Goal: Transaction & Acquisition: Purchase product/service

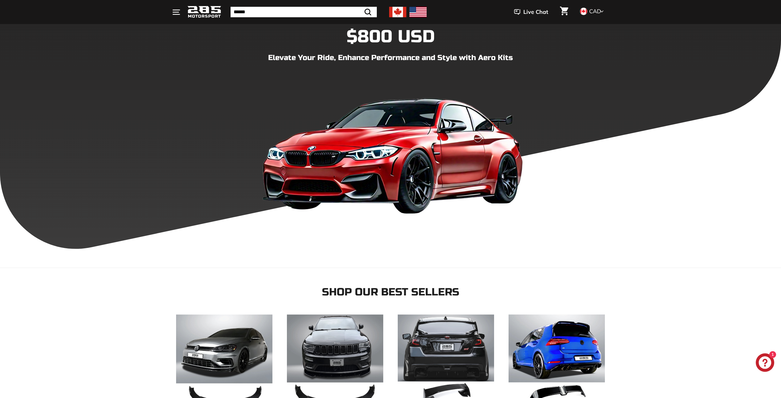
scroll to position [92, 0]
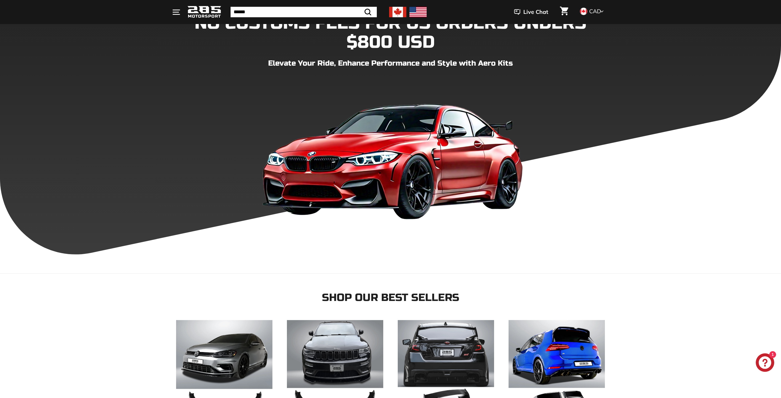
click at [270, 12] on input "Search" at bounding box center [304, 12] width 146 height 10
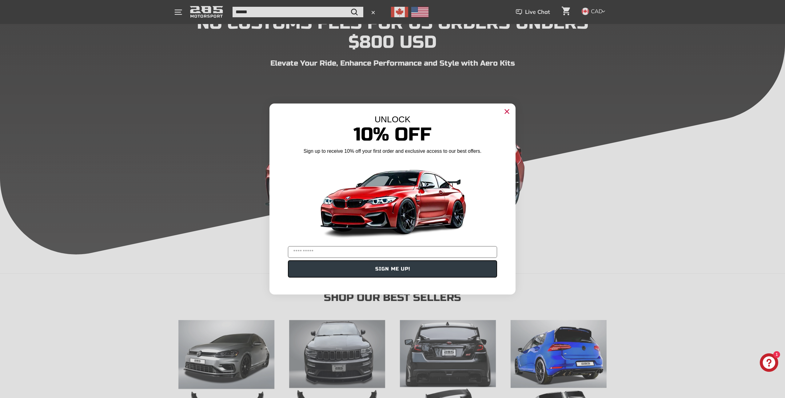
click at [506, 114] on circle "Close dialog" at bounding box center [507, 111] width 9 height 9
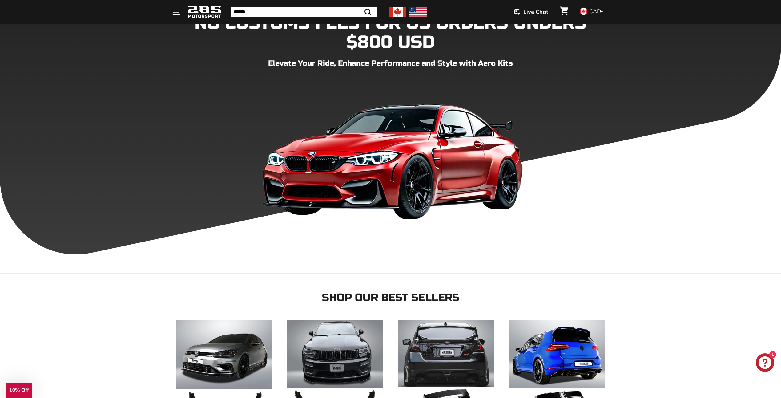
click at [267, 14] on input "Search" at bounding box center [304, 12] width 146 height 10
type input "**********"
click at [343, 7] on button ".cls-1{fill:none;stroke:#000;stroke-miterlimit:10;stroke-width:2px} Search" at bounding box center [352, 12] width 18 height 10
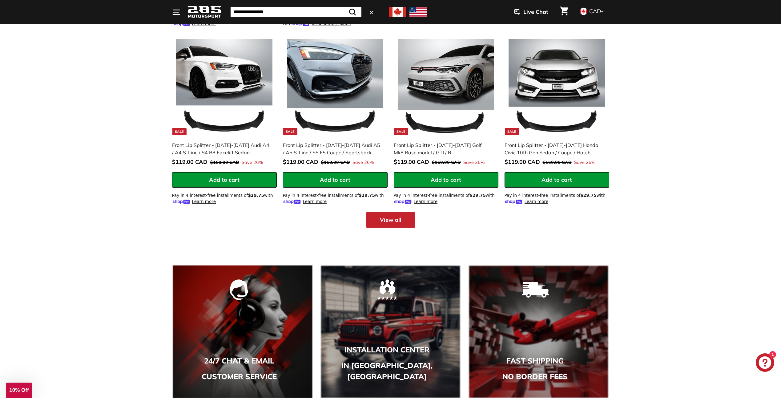
scroll to position [739, 0]
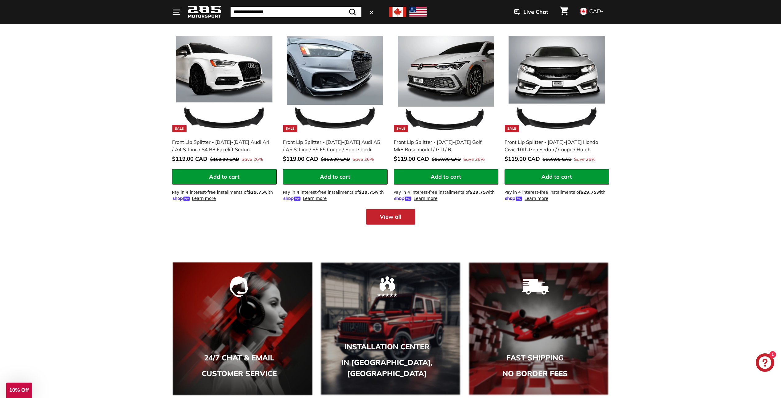
click at [386, 215] on link "View all" at bounding box center [390, 216] width 49 height 15
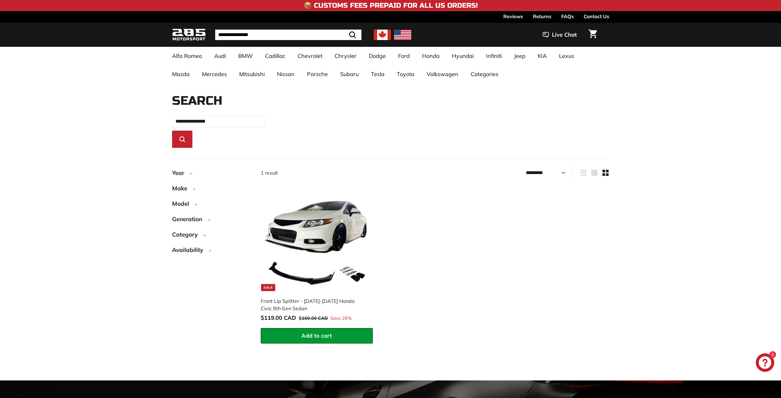
select select "*********"
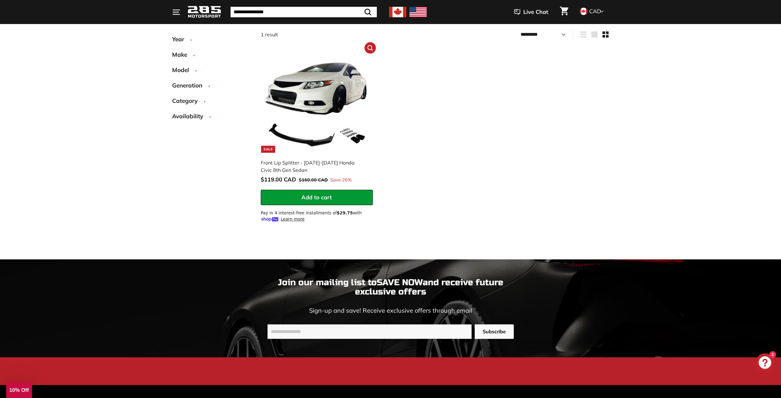
scroll to position [136, 0]
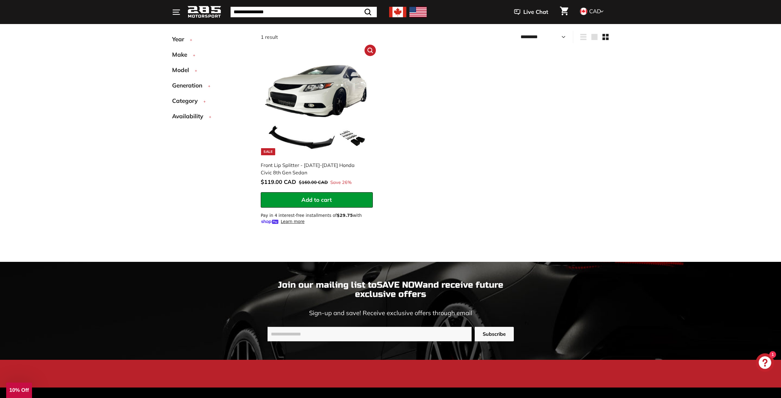
click at [333, 122] on img at bounding box center [316, 103] width 103 height 103
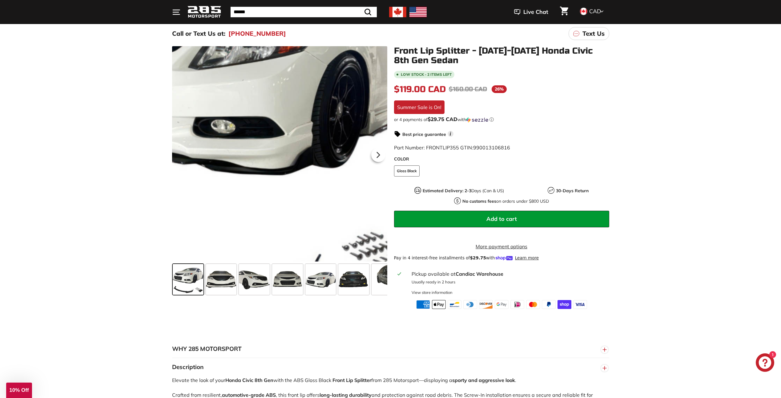
scroll to position [62, 0]
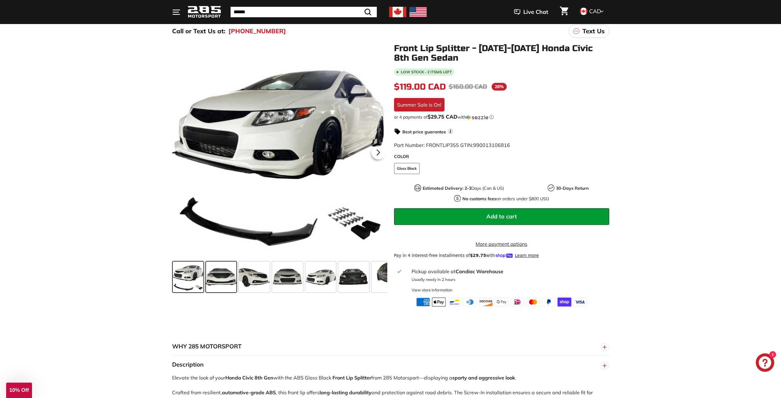
click at [226, 281] on span at bounding box center [221, 276] width 31 height 31
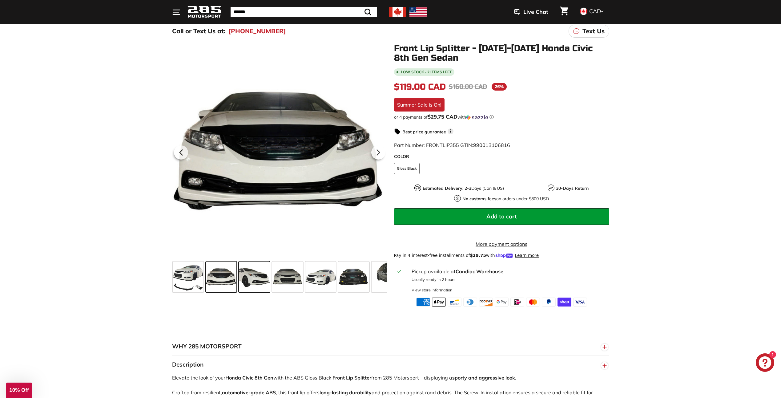
click at [257, 276] on span at bounding box center [254, 276] width 31 height 31
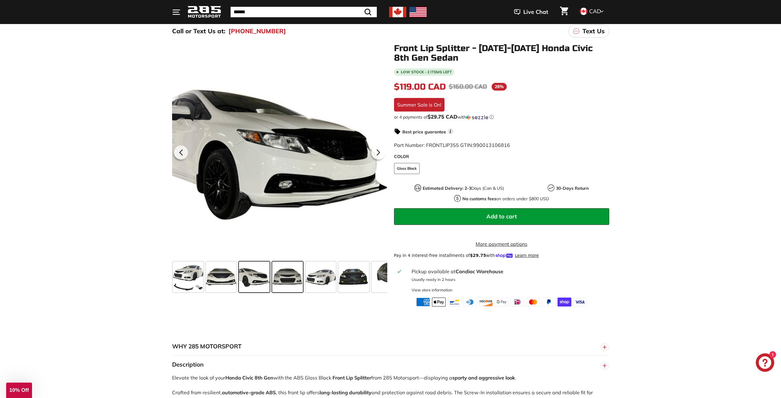
click at [295, 277] on span at bounding box center [287, 276] width 31 height 31
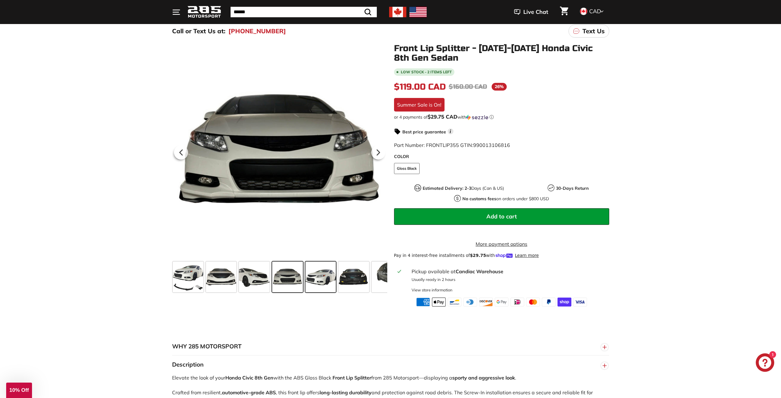
click at [331, 276] on span at bounding box center [320, 276] width 31 height 31
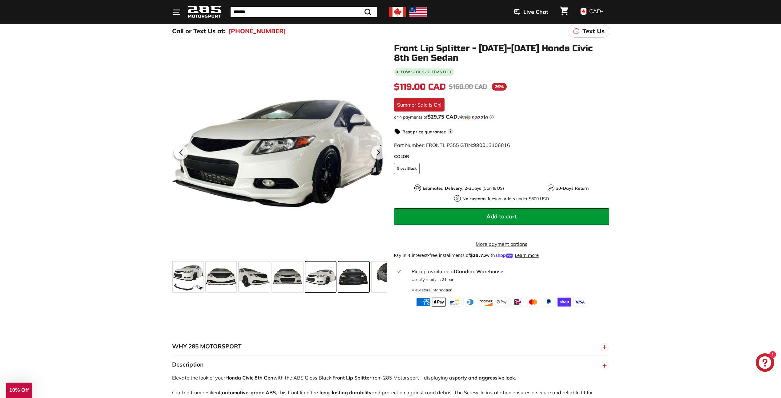
click at [358, 276] on span at bounding box center [353, 276] width 31 height 31
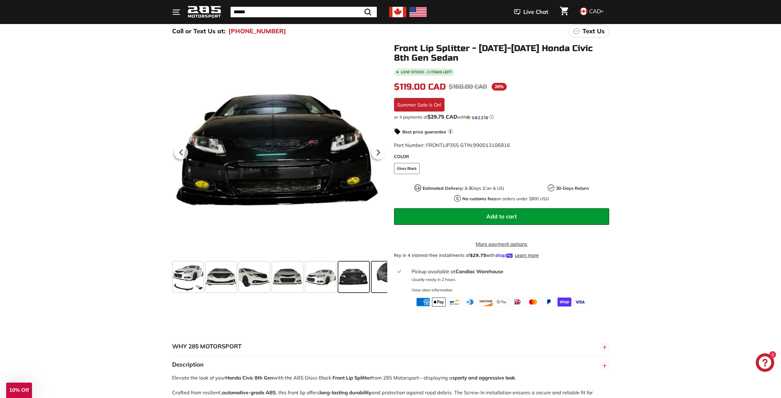
click at [376, 278] on span at bounding box center [386, 276] width 31 height 31
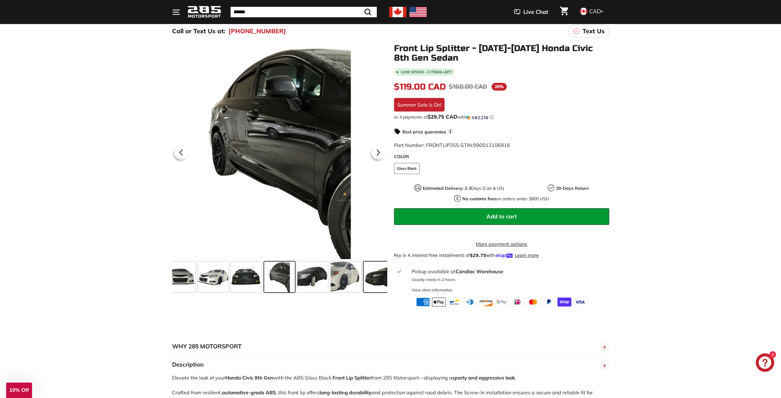
click at [367, 275] on span at bounding box center [378, 276] width 31 height 31
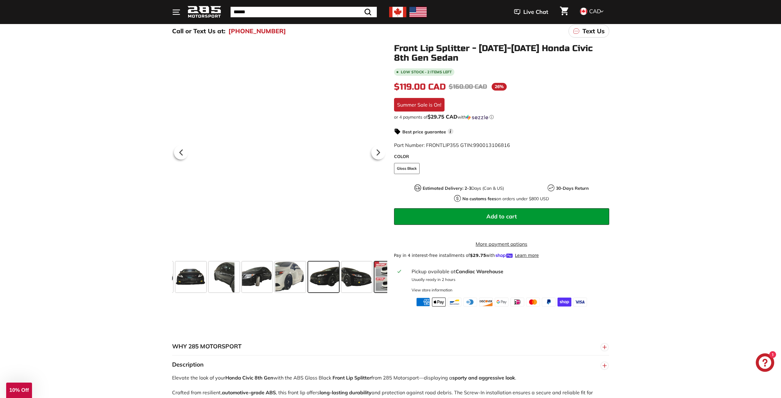
scroll to position [0, 207]
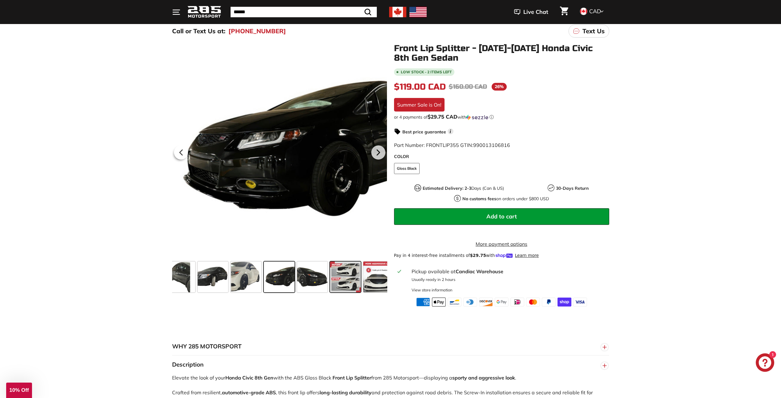
click at [361, 273] on div at bounding box center [345, 276] width 33 height 33
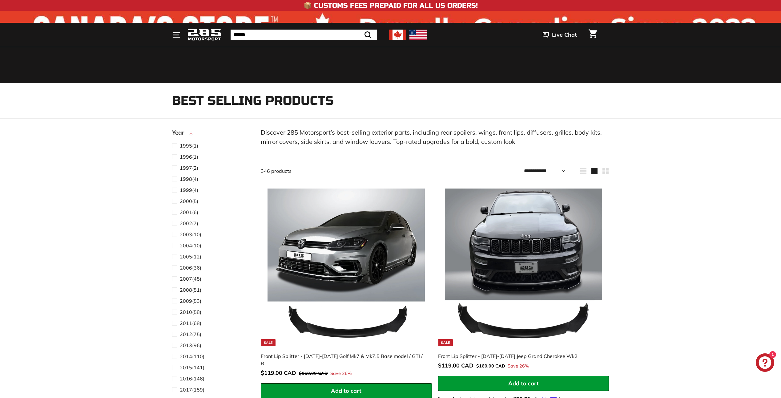
select select "**********"
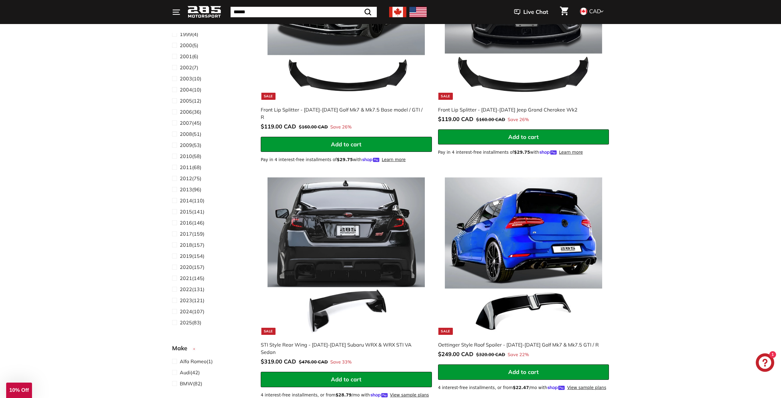
scroll to position [62, 0]
click at [176, 135] on span at bounding box center [176, 134] width 8 height 7
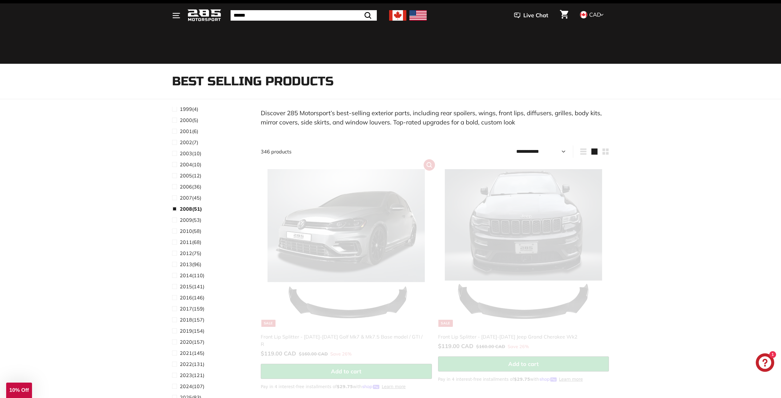
scroll to position [16, 0]
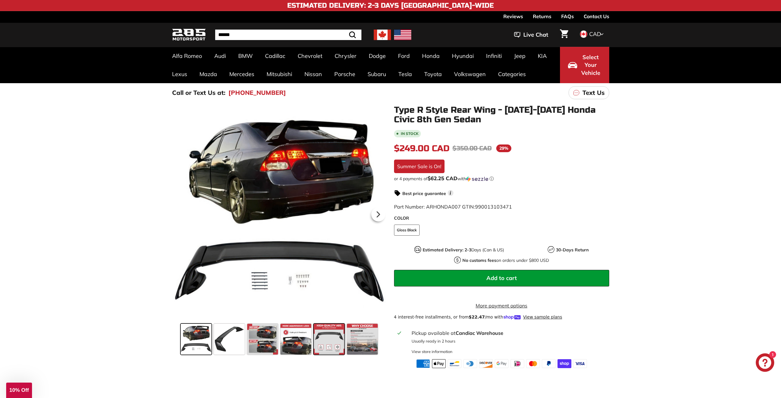
click at [322, 347] on span at bounding box center [329, 338] width 31 height 31
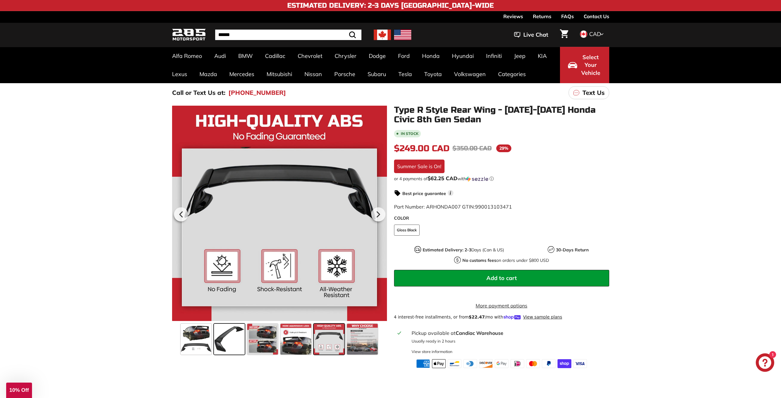
click at [234, 341] on span at bounding box center [229, 338] width 31 height 31
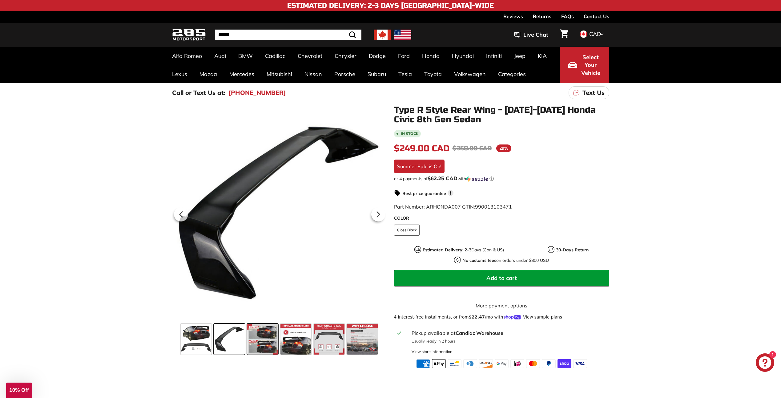
click at [268, 343] on span at bounding box center [262, 338] width 31 height 31
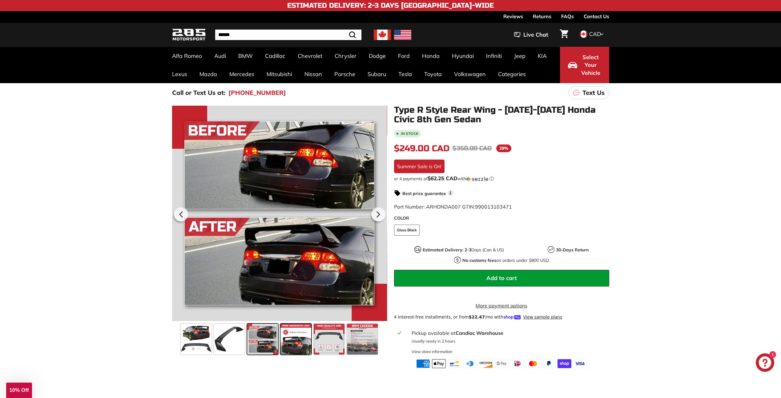
click at [292, 341] on span at bounding box center [295, 338] width 31 height 31
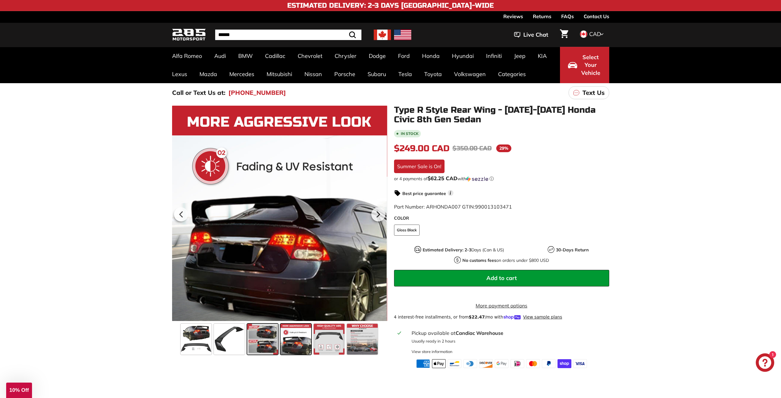
click at [265, 339] on span at bounding box center [262, 338] width 31 height 31
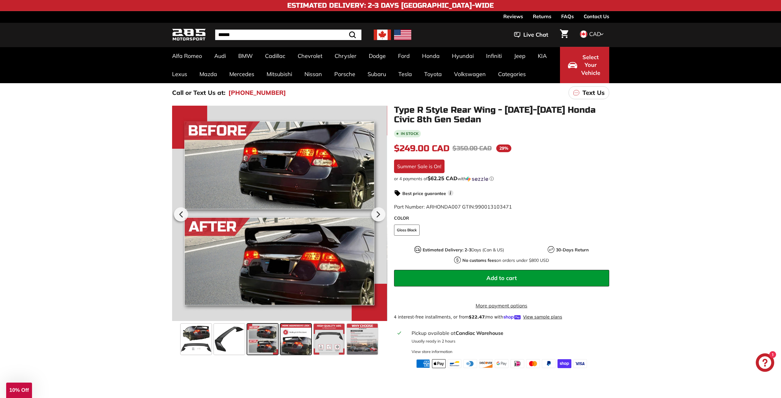
click at [288, 341] on span at bounding box center [295, 338] width 31 height 31
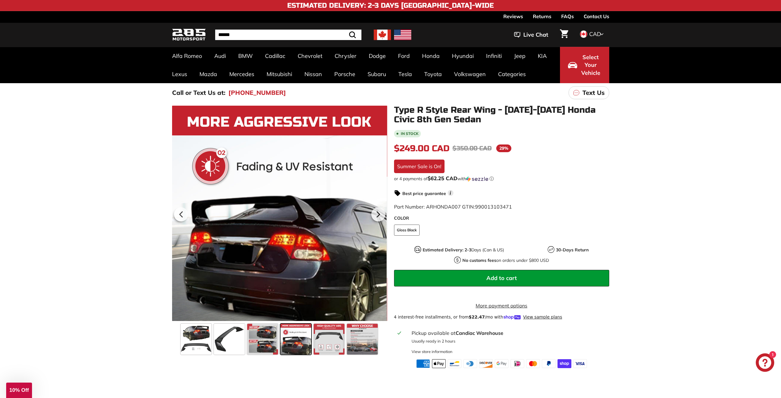
click at [309, 341] on span at bounding box center [295, 338] width 31 height 31
click at [338, 342] on span at bounding box center [329, 338] width 31 height 31
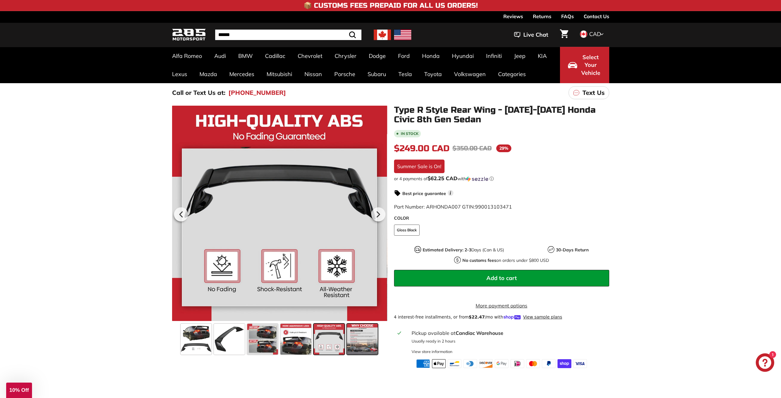
click at [356, 342] on span at bounding box center [362, 338] width 31 height 31
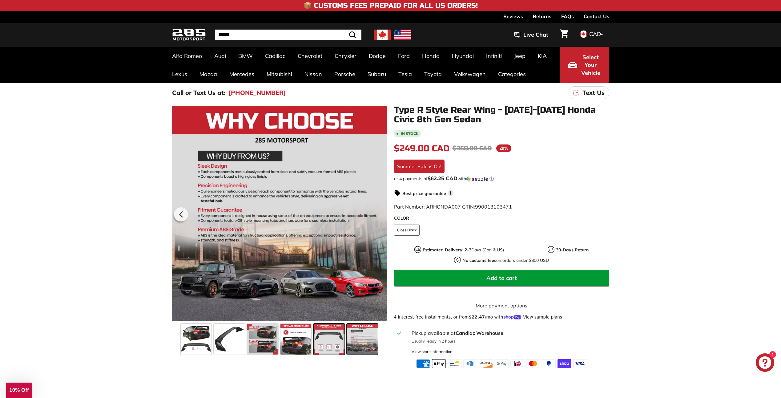
click at [335, 342] on span at bounding box center [329, 338] width 31 height 31
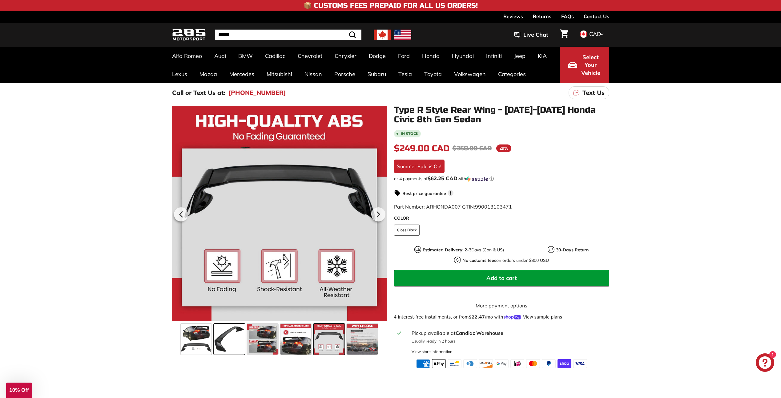
click at [215, 340] on span at bounding box center [229, 338] width 31 height 31
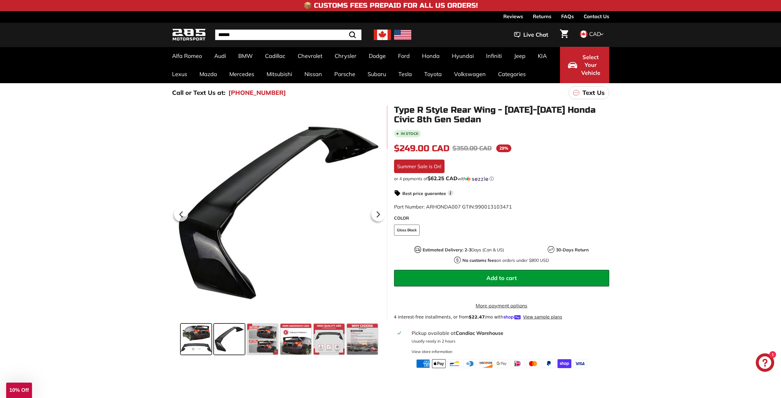
click at [200, 338] on span at bounding box center [196, 338] width 31 height 31
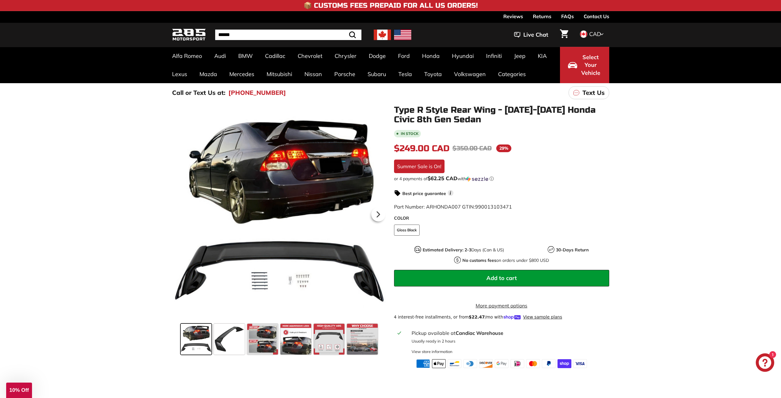
drag, startPoint x: 79, startPoint y: 145, endPoint x: 113, endPoint y: 142, distance: 34.0
click at [80, 145] on div ".cls-1{fill:none;stroke:#000;stroke-miterlimit:10;stroke-width:2px} .cls-1{fill…" at bounding box center [390, 235] width 781 height 266
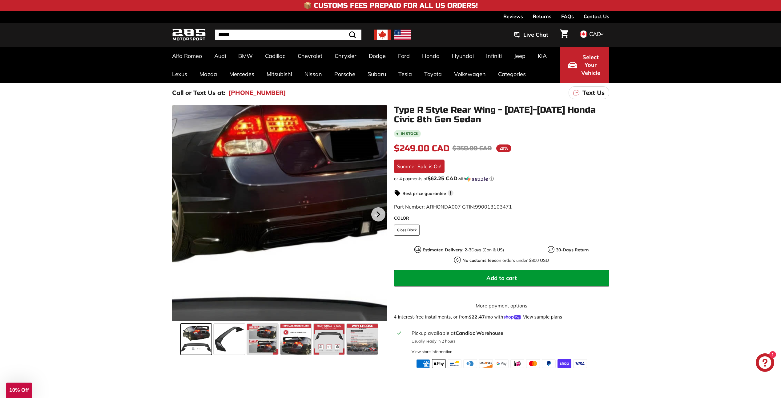
click at [307, 180] on div at bounding box center [279, 213] width 215 height 216
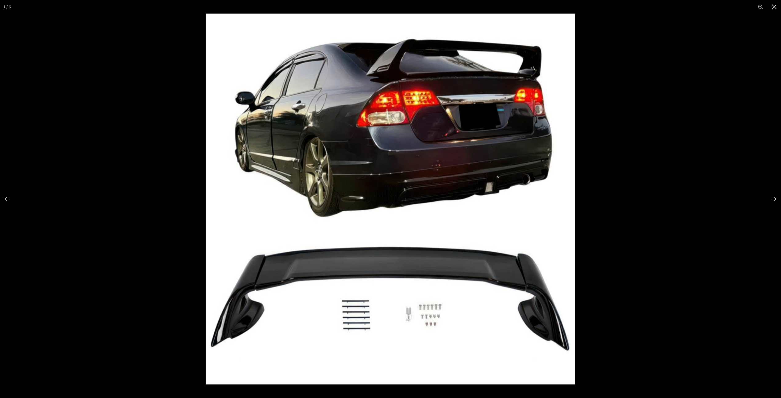
click at [449, 110] on img at bounding box center [390, 199] width 369 height 371
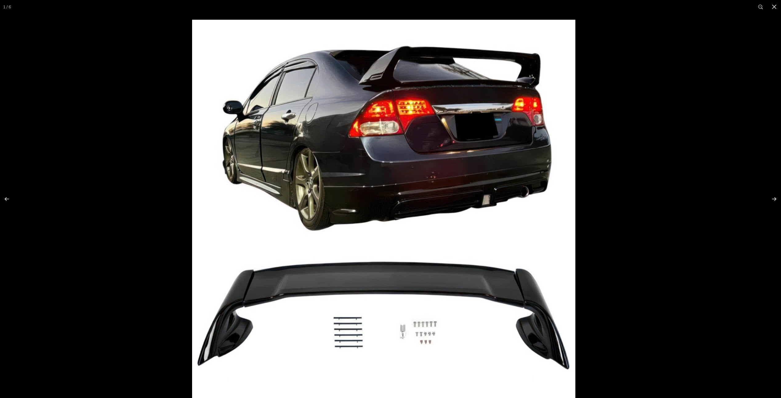
click at [440, 103] on img at bounding box center [383, 212] width 383 height 384
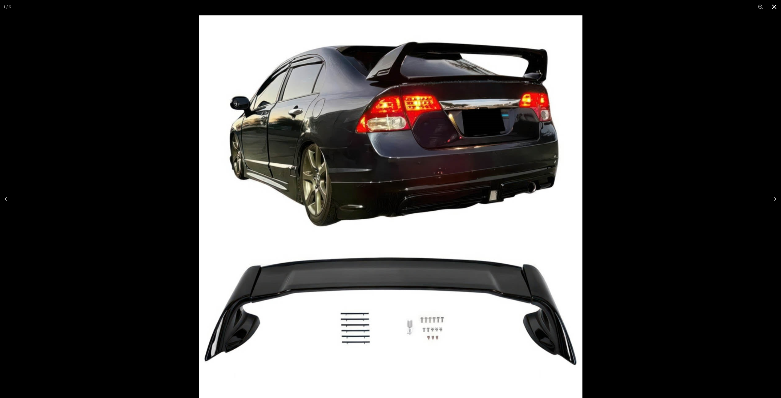
click at [676, 125] on div at bounding box center [589, 214] width 781 height 398
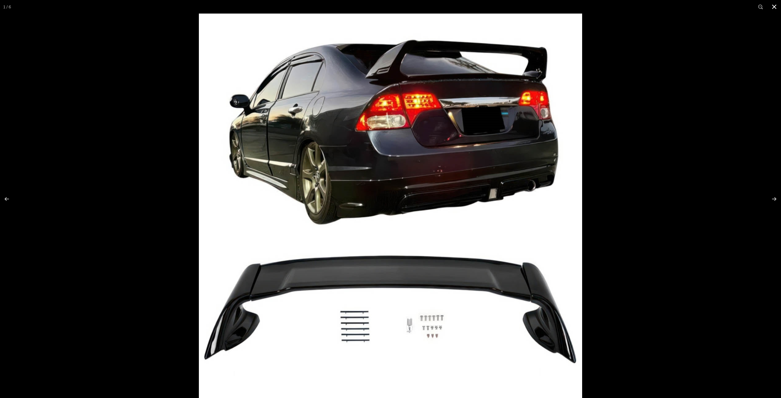
click at [689, 135] on div at bounding box center [589, 213] width 781 height 398
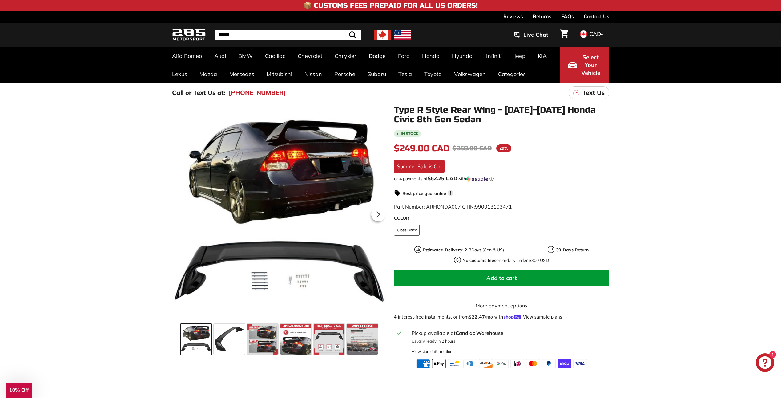
click at [107, 220] on div ".cls-1{fill:none;stroke:#000;stroke-miterlimit:10;stroke-width:2px} .cls-1{fill…" at bounding box center [390, 235] width 781 height 266
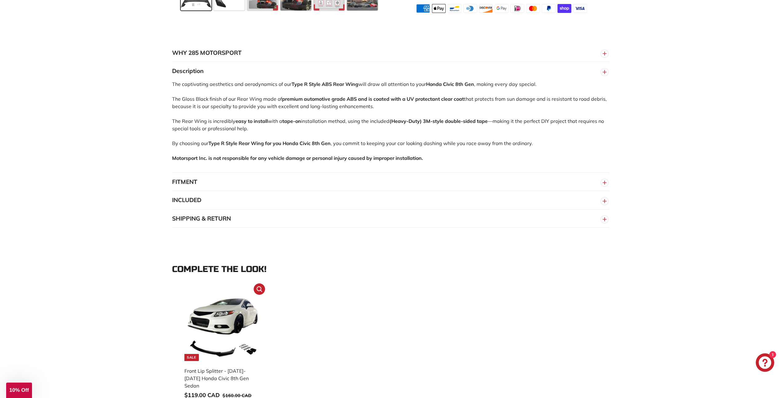
scroll to position [431, 0]
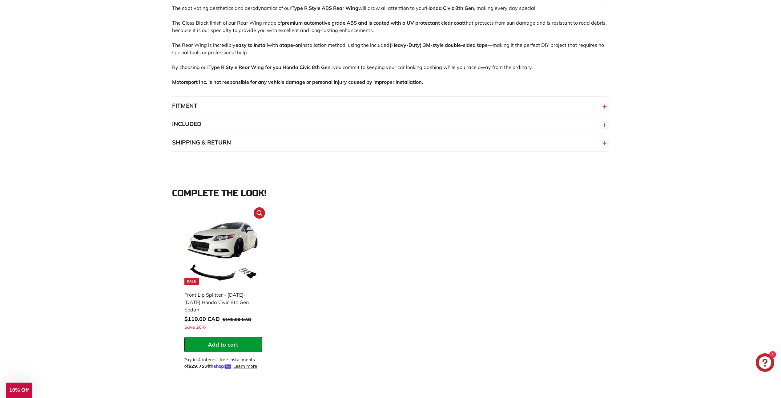
click at [231, 265] on img at bounding box center [222, 248] width 71 height 71
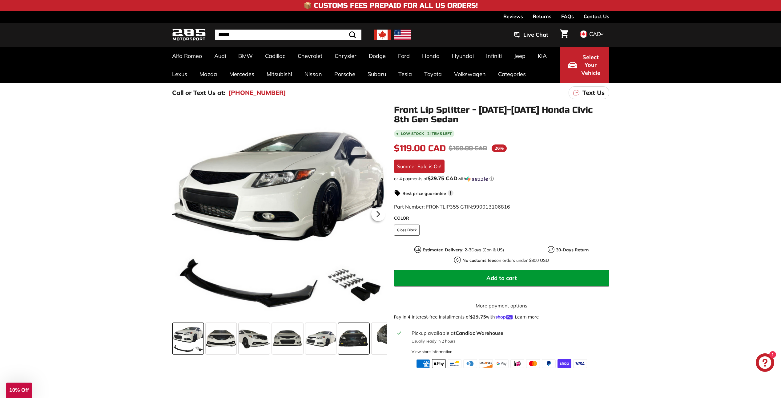
click at [356, 341] on span at bounding box center [353, 338] width 31 height 31
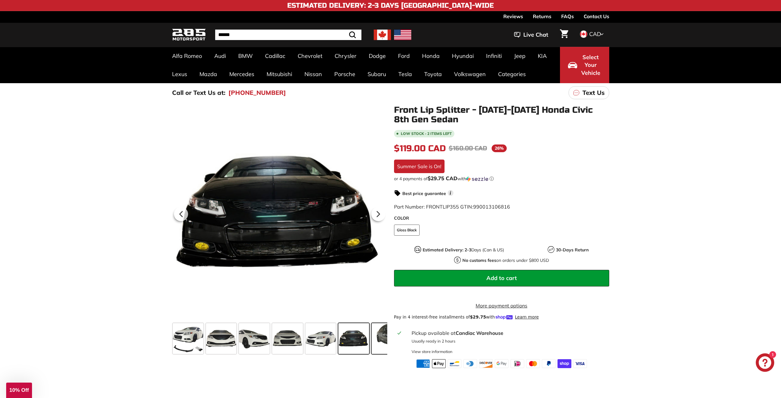
click at [375, 338] on span at bounding box center [386, 338] width 31 height 31
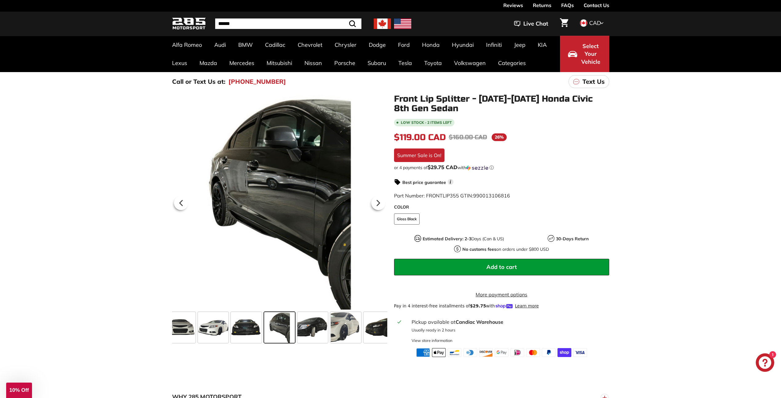
scroll to position [31, 0]
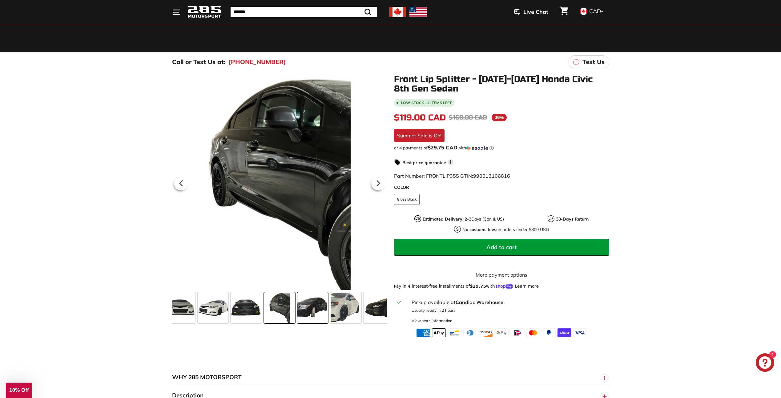
click at [311, 301] on span at bounding box center [312, 307] width 31 height 31
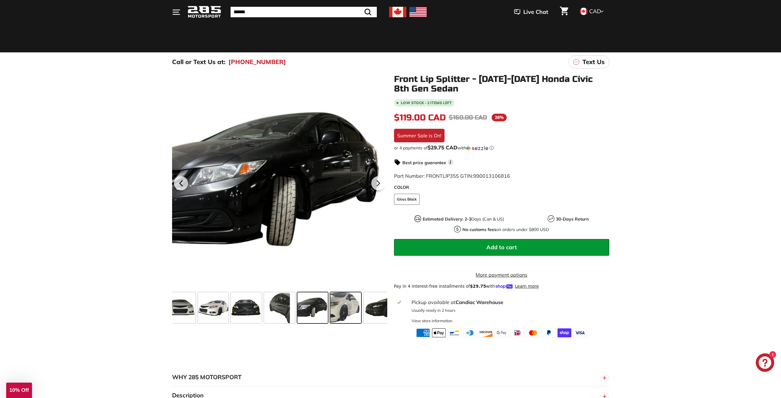
click at [342, 304] on span at bounding box center [345, 307] width 31 height 31
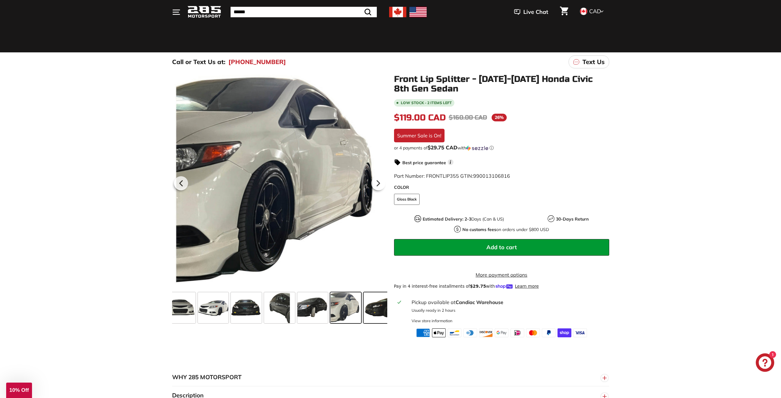
click at [372, 304] on span at bounding box center [378, 307] width 31 height 31
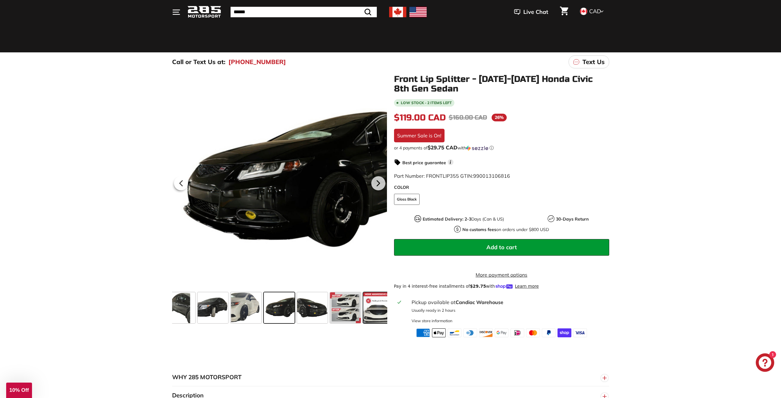
click at [377, 300] on span at bounding box center [378, 307] width 31 height 31
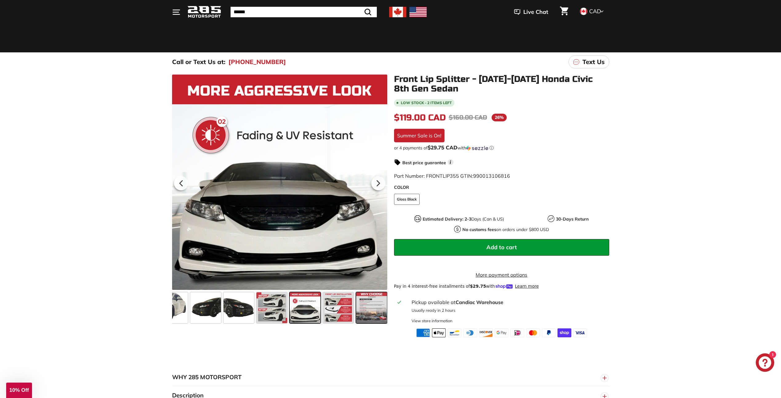
scroll to position [0, 282]
click at [82, 74] on div ".cls-1{fill:none;stroke:#000;stroke-miterlimit:10;stroke-width:2px} .cls-1{fill…" at bounding box center [390, 204] width 781 height 266
